Goal: Check status: Check status

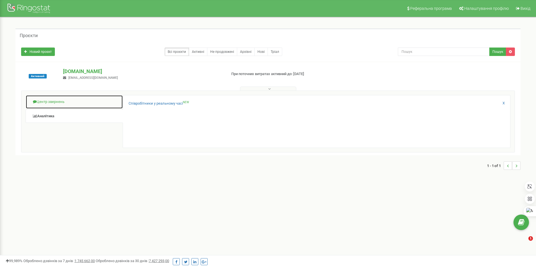
click at [53, 105] on link "Центр звернень" at bounding box center [74, 102] width 97 height 14
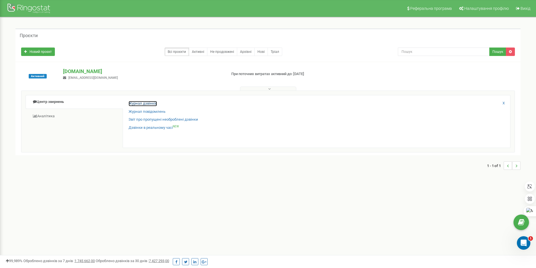
click at [129, 104] on link "Журнал дзвінків" at bounding box center [142, 103] width 28 height 5
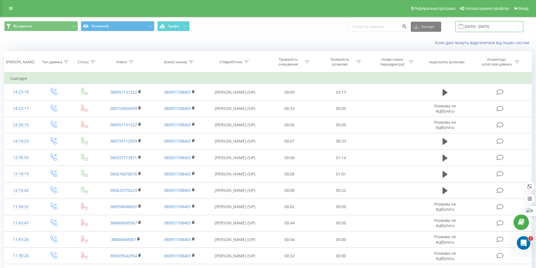
click at [479, 26] on input "[DATE] - [DATE]" at bounding box center [489, 26] width 68 height 11
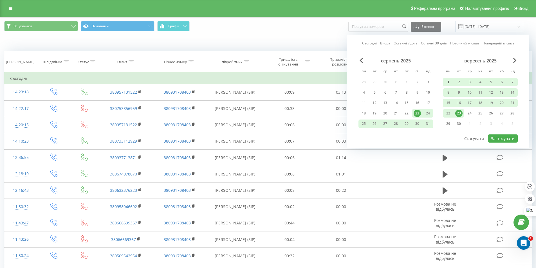
click at [448, 80] on div "1" at bounding box center [447, 81] width 7 height 7
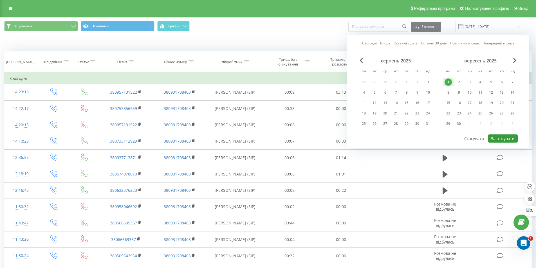
click at [494, 138] on button "Застосувати" at bounding box center [503, 138] width 30 height 8
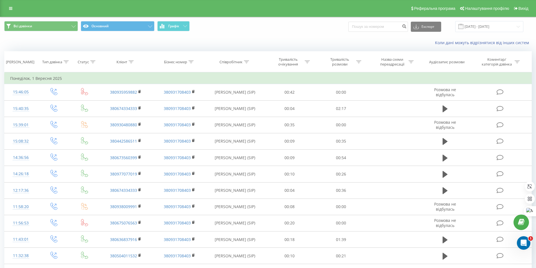
click at [508, 32] on div "Всі дзвінки Основний Графік Експорт .csv .xls .xlsx [DATE] - [DATE]" at bounding box center [267, 26] width 535 height 19
click at [509, 29] on input "[DATE] - [DATE]" at bounding box center [489, 26] width 68 height 11
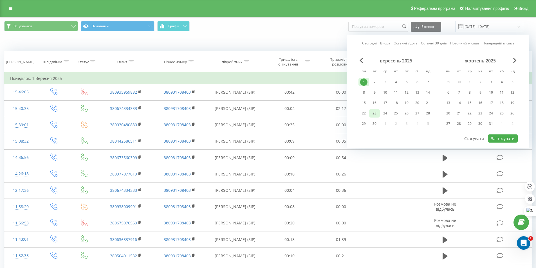
click at [378, 113] on div "23" at bounding box center [374, 113] width 11 height 8
click at [363, 82] on div "1" at bounding box center [363, 81] width 7 height 7
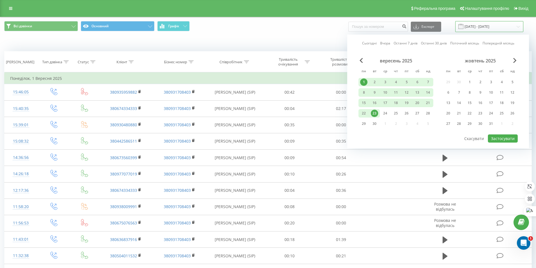
click at [499, 23] on input "01.09.2025 - 01.09.2025" at bounding box center [489, 26] width 68 height 11
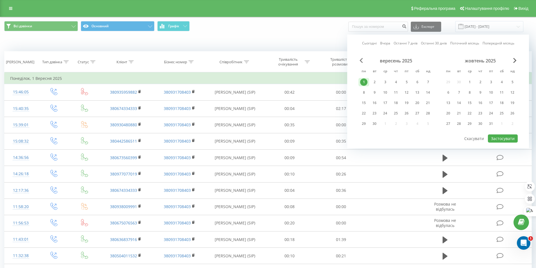
click at [361, 58] on span "Previous Month" at bounding box center [360, 60] width 3 height 5
click at [460, 113] on div "23" at bounding box center [458, 113] width 7 height 7
click at [449, 83] on div "1" at bounding box center [447, 81] width 7 height 7
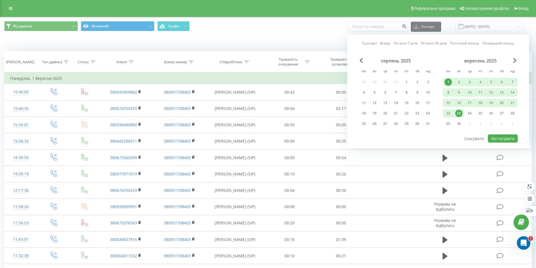
click at [449, 83] on div "1" at bounding box center [447, 81] width 7 height 7
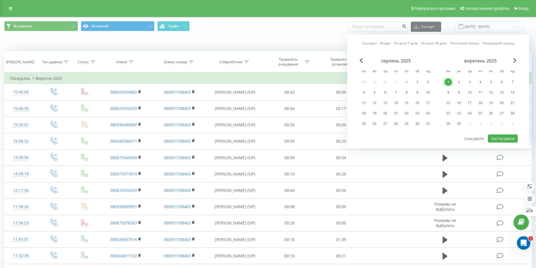
click at [449, 83] on div "1" at bounding box center [447, 81] width 7 height 7
click at [459, 110] on div "23" at bounding box center [458, 113] width 7 height 7
click at [459, 111] on div "23" at bounding box center [458, 113] width 7 height 7
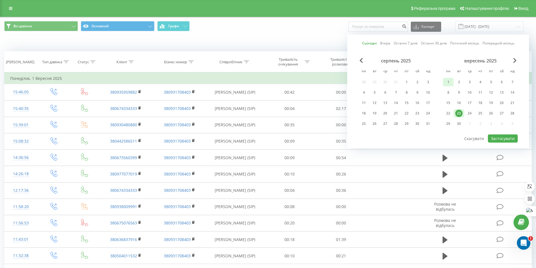
click at [447, 79] on div "1" at bounding box center [447, 81] width 7 height 7
drag, startPoint x: 447, startPoint y: 79, endPoint x: 458, endPoint y: 114, distance: 36.1
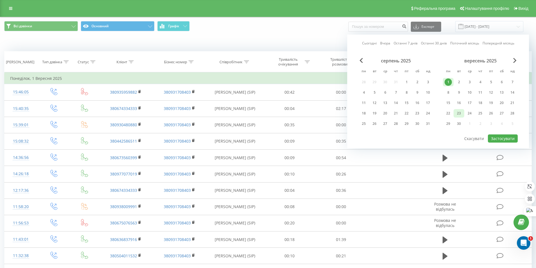
click at [458, 114] on div "1 2 3 4 5 6 7 8 9 10 11 12 13 14 15 16 17 18 19 20 21 22 23 24 25 26 27 28 29 3…" at bounding box center [480, 103] width 75 height 50
click at [458, 114] on div "23" at bounding box center [458, 113] width 7 height 7
click at [450, 75] on abbr "пн" at bounding box center [448, 71] width 8 height 8
click at [448, 79] on div "1" at bounding box center [447, 81] width 7 height 7
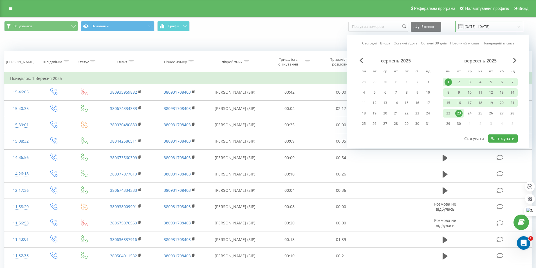
click at [487, 26] on input "01.09.2025 - 01.09.2025" at bounding box center [489, 26] width 68 height 11
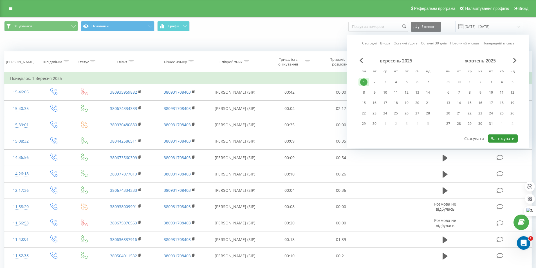
click at [497, 138] on button "Застосувати" at bounding box center [503, 138] width 30 height 8
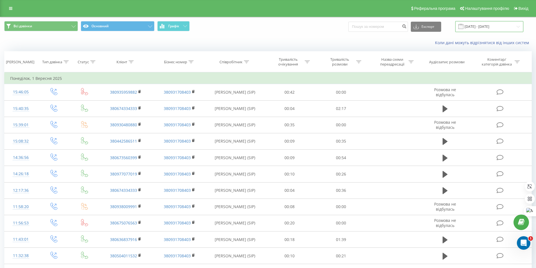
click at [502, 28] on input "01.09.2025 - 01.09.2025" at bounding box center [489, 26] width 68 height 11
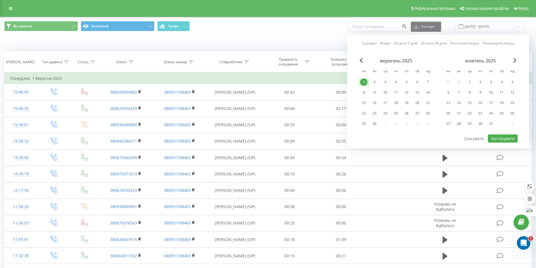
click at [512, 62] on div "жовтень 2025" at bounding box center [480, 61] width 75 height 6
click at [515, 62] on span "Next Month" at bounding box center [514, 60] width 3 height 5
click at [362, 61] on span "Previous Month" at bounding box center [360, 60] width 3 height 5
click at [481, 120] on div "вересень 2025 пн вт ср чт пт сб нд 1 2 3 4 5 6 7 8 9 10 11 12 13 14 15 16 17 18…" at bounding box center [480, 94] width 75 height 72
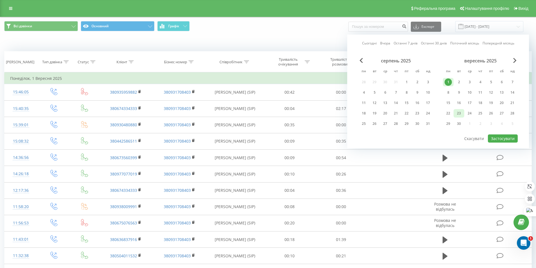
click at [461, 112] on div "23" at bounding box center [458, 113] width 7 height 7
click at [484, 45] on link "Попередній місяць" at bounding box center [498, 42] width 32 height 5
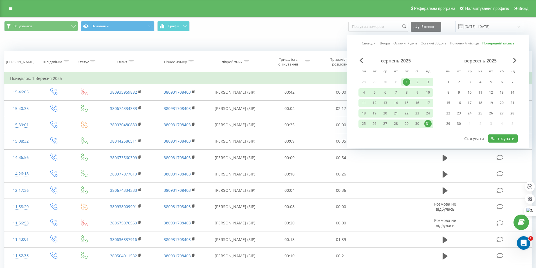
click at [469, 44] on link "Поточний місяць" at bounding box center [464, 42] width 29 height 5
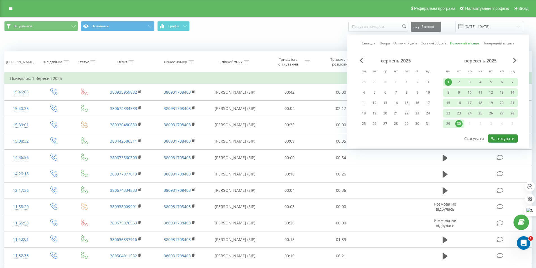
click at [499, 136] on button "Застосувати" at bounding box center [503, 138] width 30 height 8
type input "01.09.2025 - 30.09.2025"
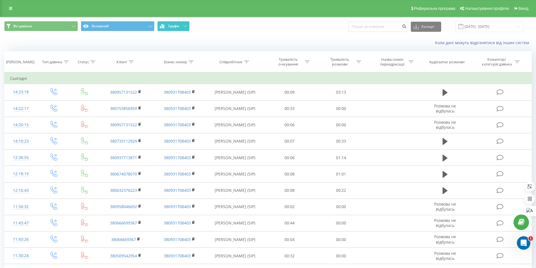
click at [179, 25] on span "Графік" at bounding box center [173, 26] width 11 height 4
